Goal: Task Accomplishment & Management: Manage account settings

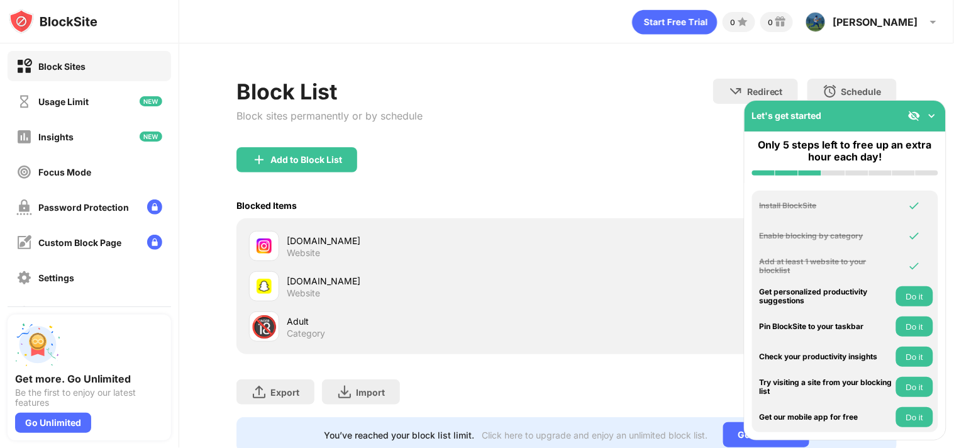
click at [393, 248] on div "[DOMAIN_NAME] Website" at bounding box center [427, 246] width 280 height 25
click at [352, 237] on div "[DOMAIN_NAME]" at bounding box center [427, 240] width 280 height 13
click at [78, 286] on div "Settings" at bounding box center [89, 277] width 163 height 30
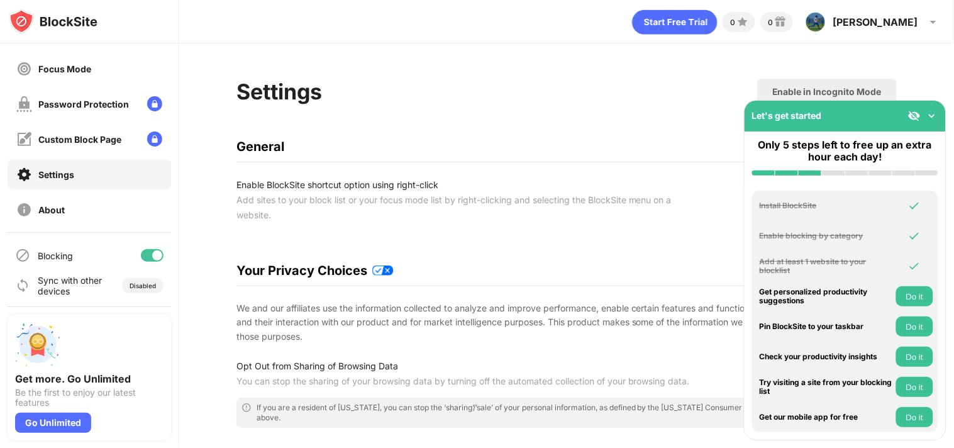
scroll to position [104, 0]
click at [141, 256] on div at bounding box center [152, 254] width 23 height 13
click at [92, 247] on div "Blocking" at bounding box center [89, 255] width 163 height 30
click at [150, 253] on div at bounding box center [152, 254] width 23 height 13
click at [88, 284] on div "Sync with other devices" at bounding box center [70, 284] width 65 height 21
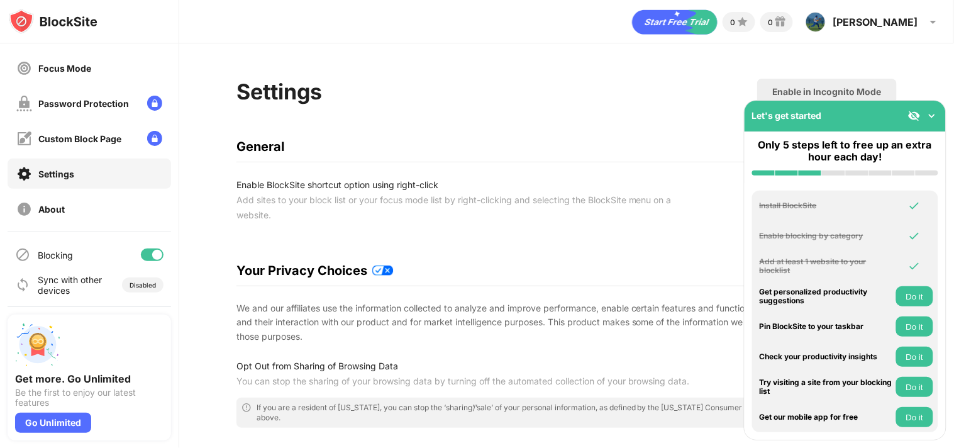
click at [649, 418] on div "If you are a resident of [US_STATE], you can stop the ‘sharing’/’sale’ of your …" at bounding box center [574, 412] width 635 height 20
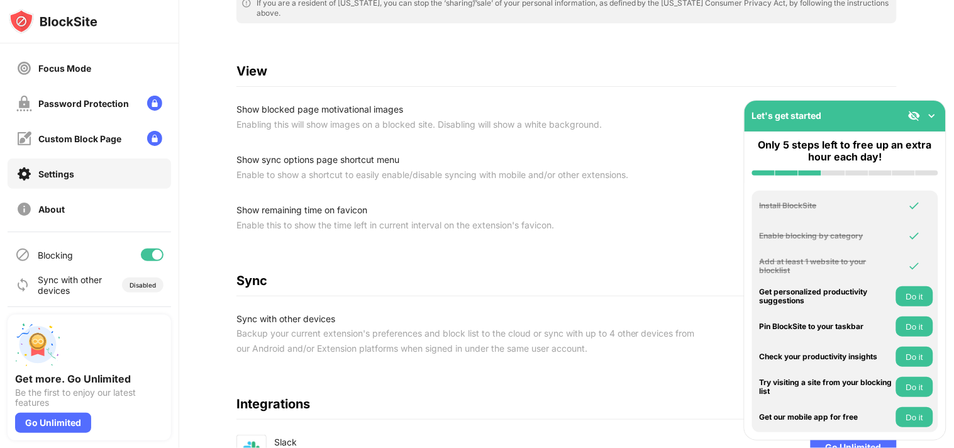
scroll to position [553, 0]
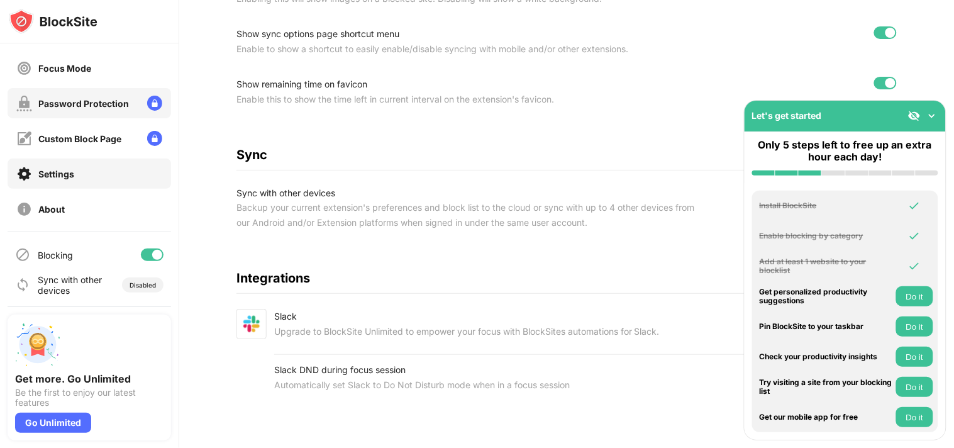
click at [75, 106] on div "Password Protection" at bounding box center [83, 103] width 91 height 11
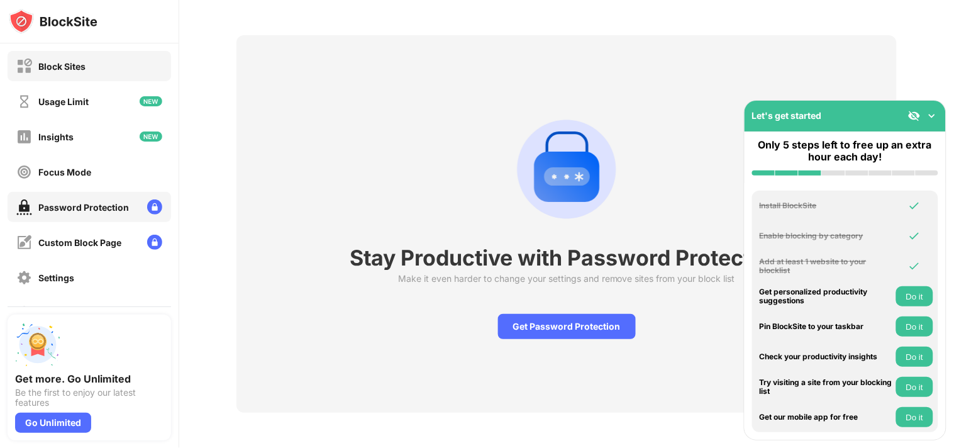
click at [83, 55] on div "Block Sites" at bounding box center [89, 66] width 163 height 30
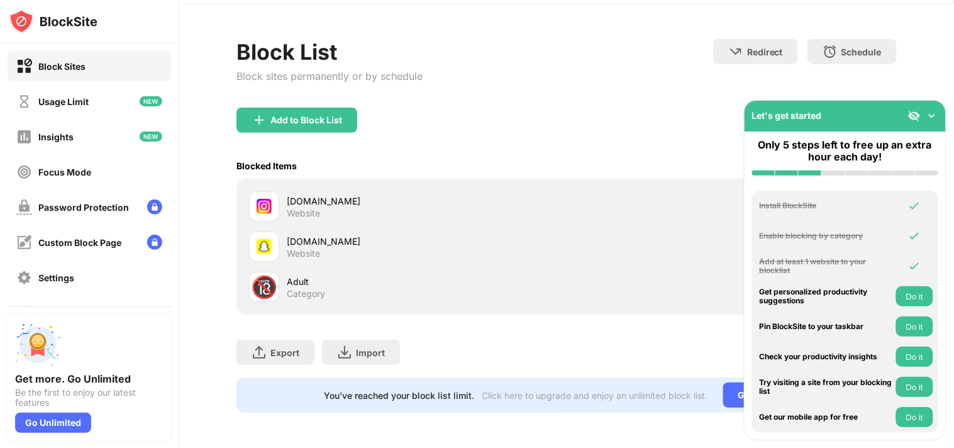
scroll to position [48, 0]
click at [285, 115] on div "Add to Block List" at bounding box center [306, 120] width 72 height 10
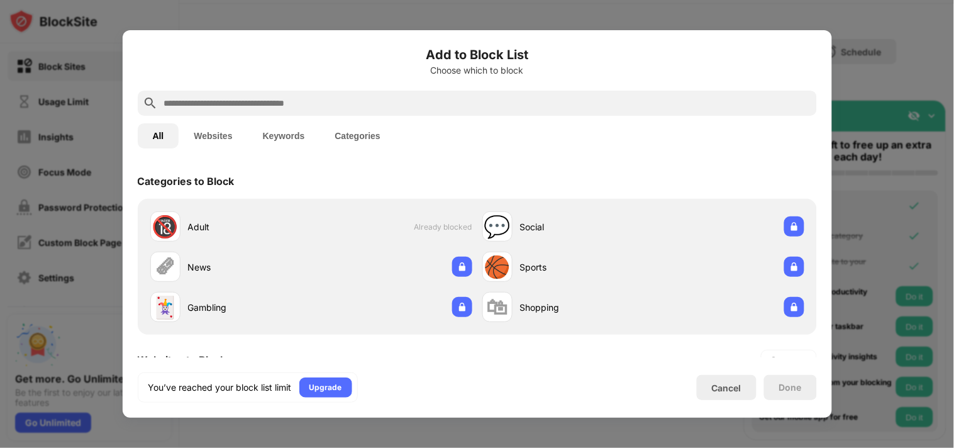
click at [336, 189] on div "Categories to Block" at bounding box center [477, 180] width 679 height 35
